Goal: Go to known website: Access a specific website the user already knows

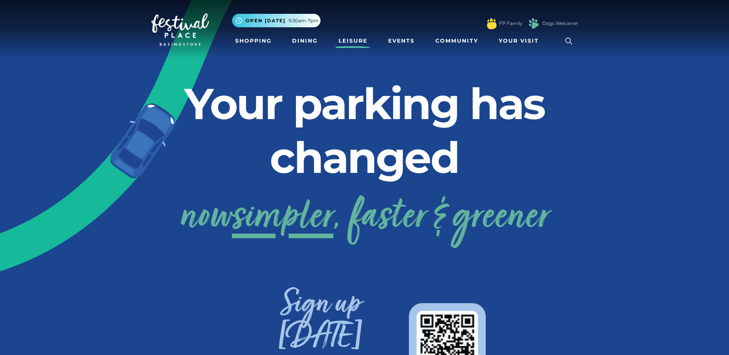
click at [339, 43] on link "Leisure" at bounding box center [352, 41] width 35 height 14
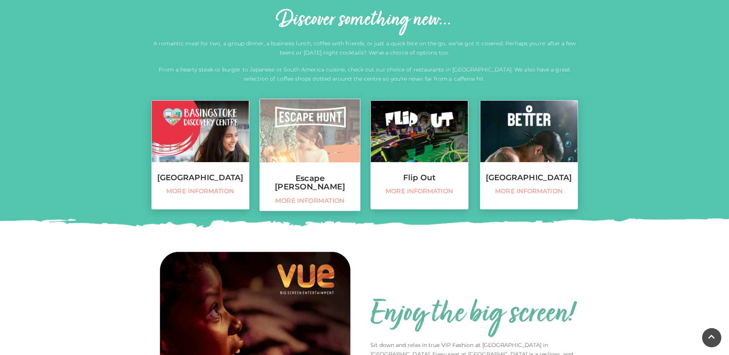
scroll to position [269, 0]
click at [309, 172] on link "Escape [PERSON_NAME] More information" at bounding box center [309, 154] width 101 height 113
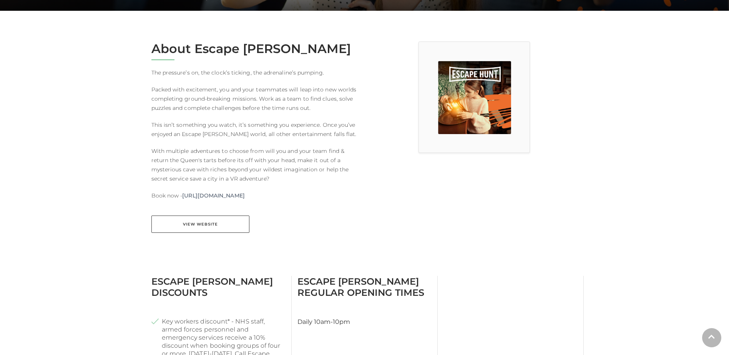
scroll to position [192, 0]
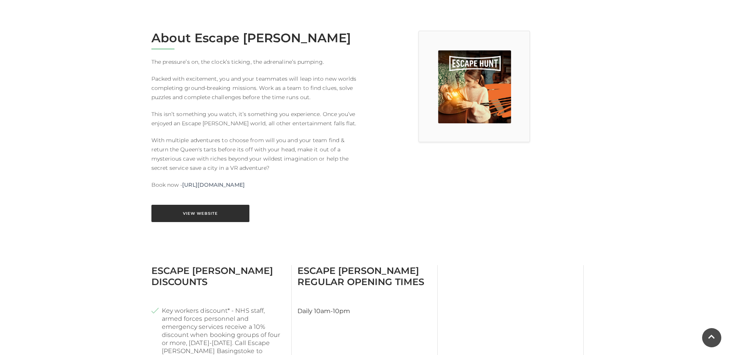
click at [207, 214] on link "View Website" at bounding box center [200, 213] width 98 height 17
